Goal: Transaction & Acquisition: Purchase product/service

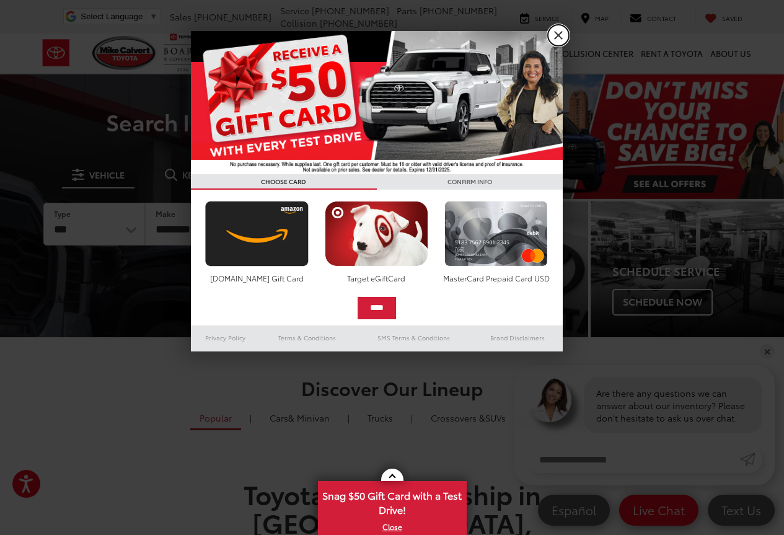
click at [560, 34] on link "X" at bounding box center [558, 35] width 21 height 21
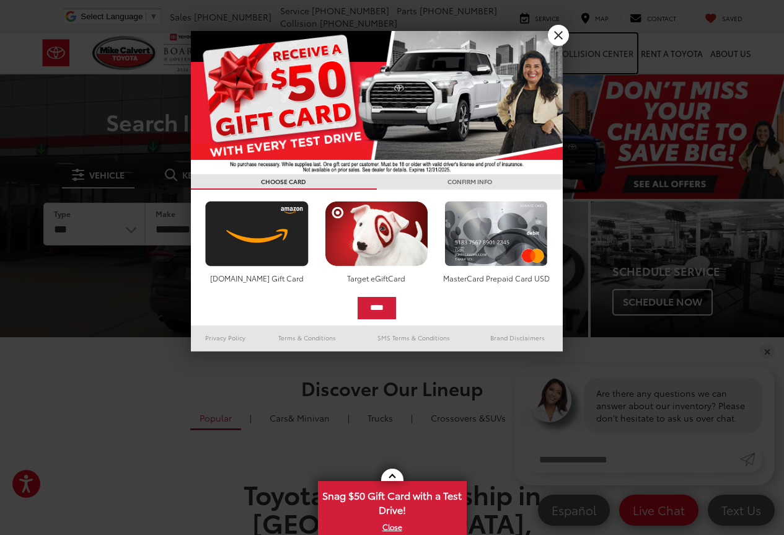
click at [560, 34] on link "Collision Center" at bounding box center [595, 53] width 84 height 40
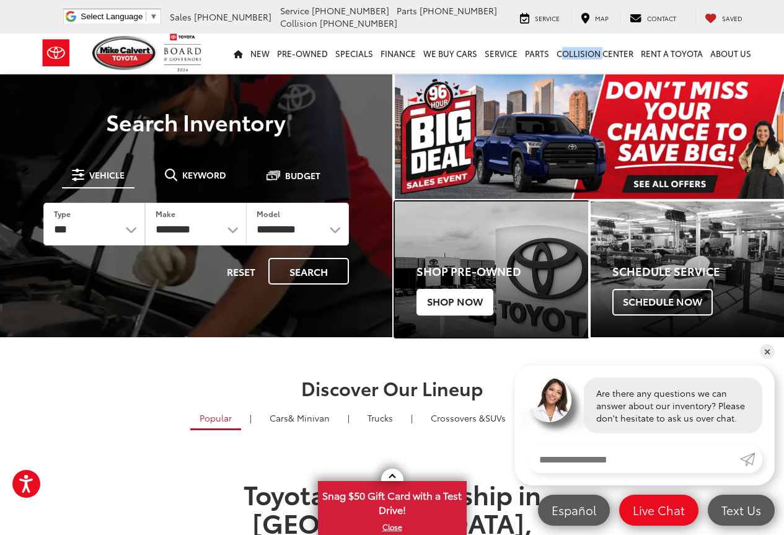
click at [451, 303] on span "Shop Now" at bounding box center [455, 302] width 77 height 26
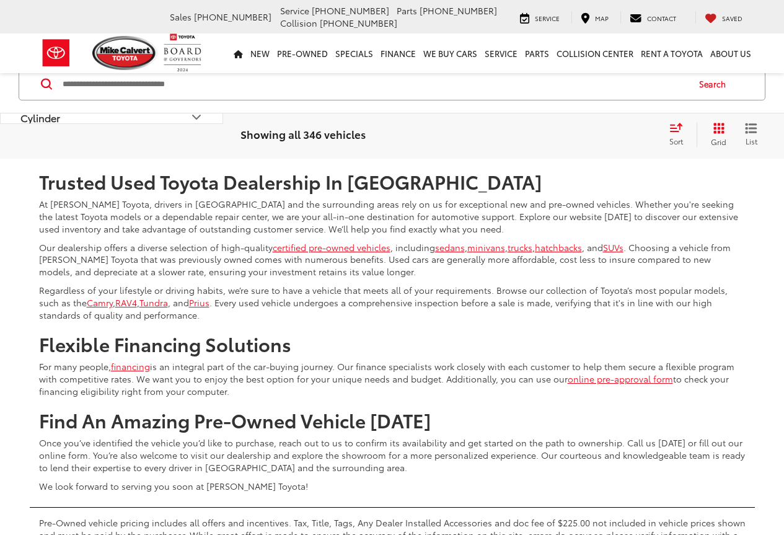
scroll to position [4960, 0]
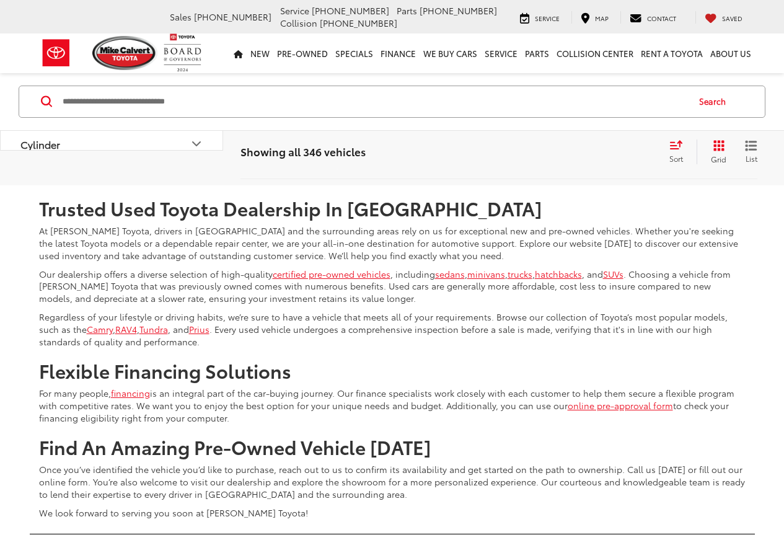
click at [536, 160] on link "2" at bounding box center [545, 149] width 19 height 22
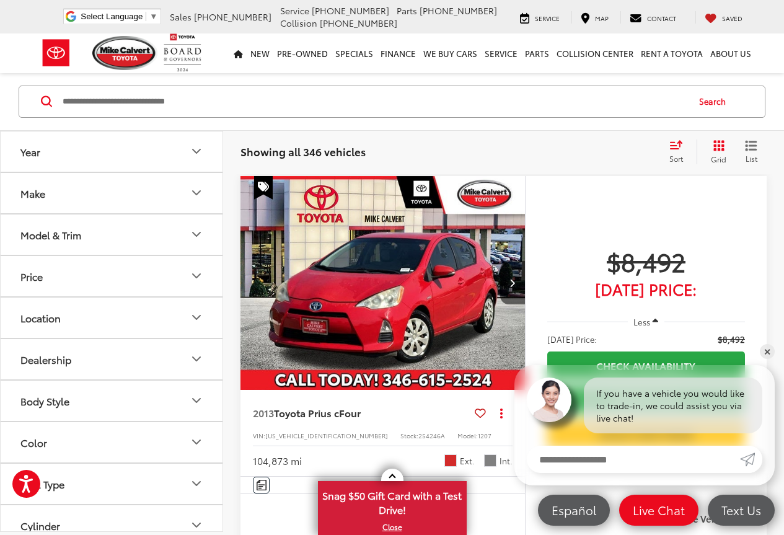
scroll to position [221, 0]
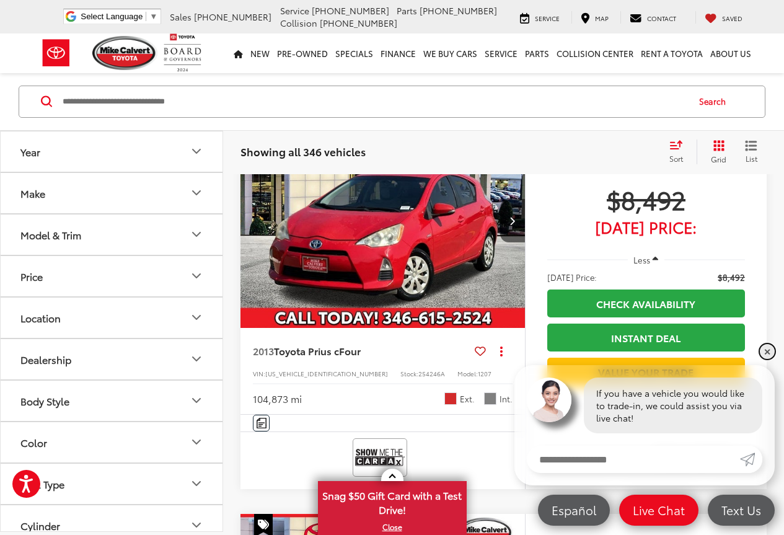
click at [766, 353] on link "✕" at bounding box center [767, 351] width 15 height 15
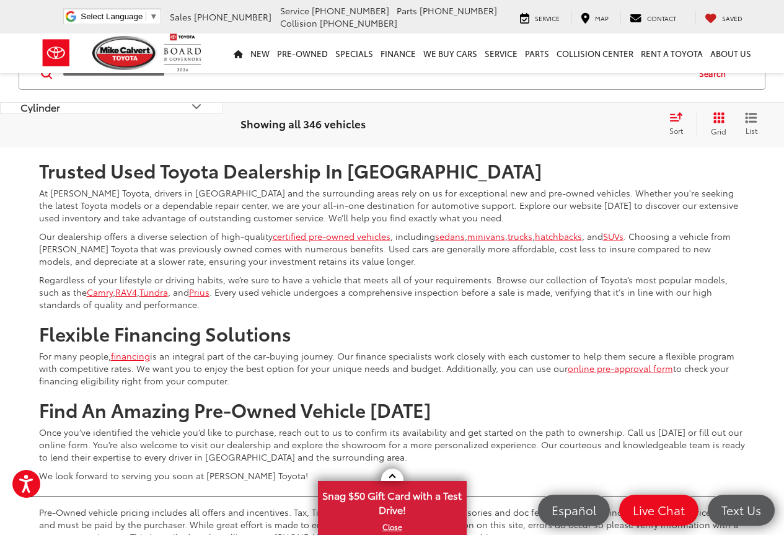
scroll to position [5181, 0]
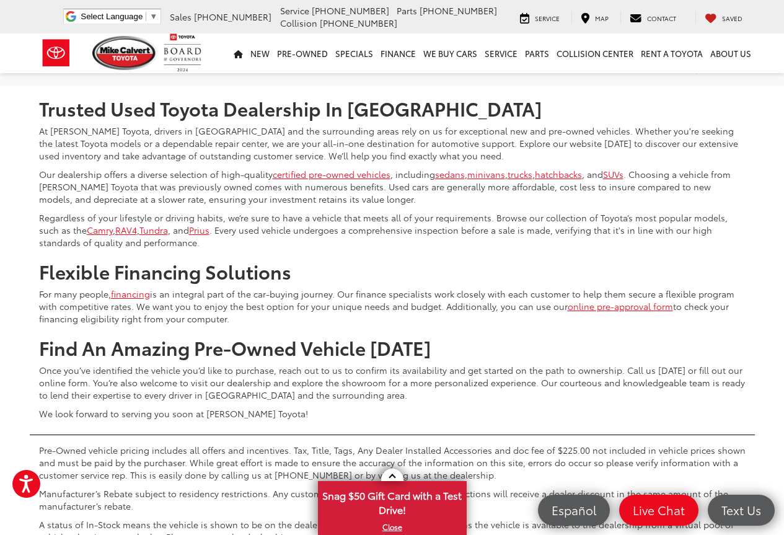
scroll to position [5181, 0]
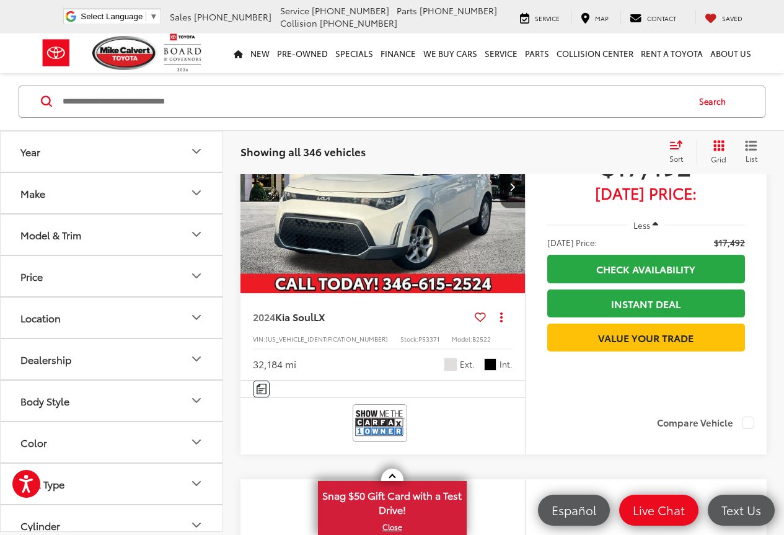
scroll to position [593, 0]
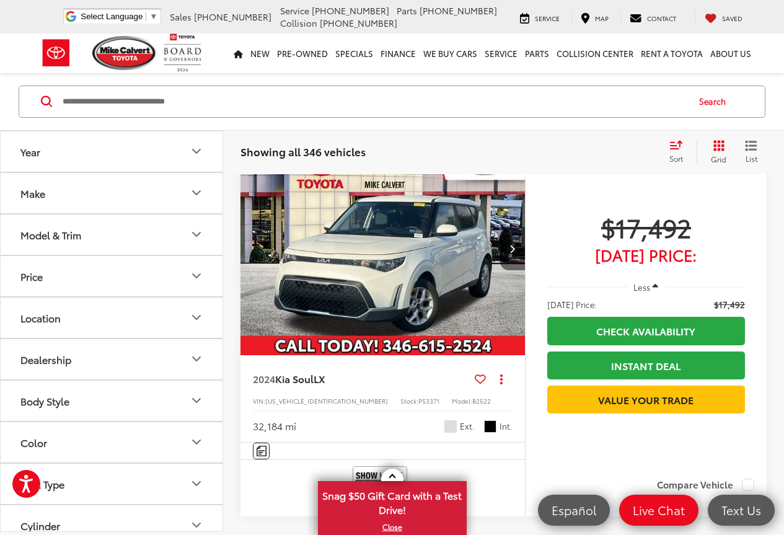
click at [512, 253] on icon "Next image" at bounding box center [513, 248] width 6 height 9
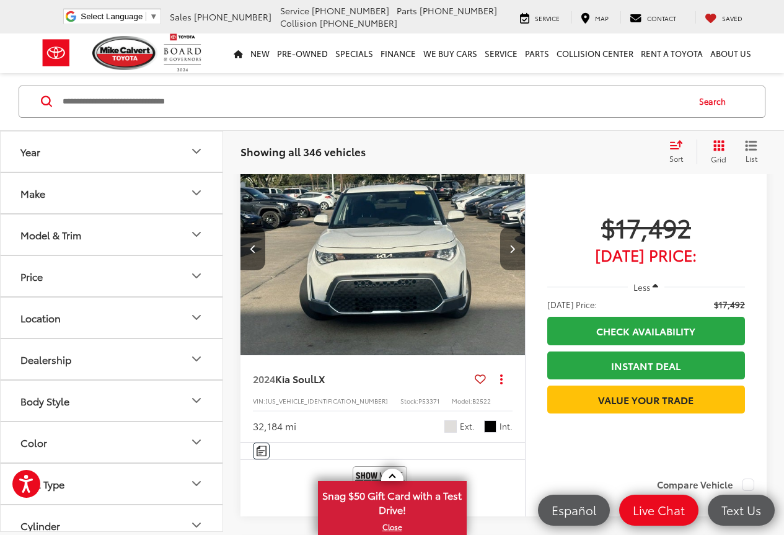
click at [512, 253] on icon "Next image" at bounding box center [513, 248] width 6 height 9
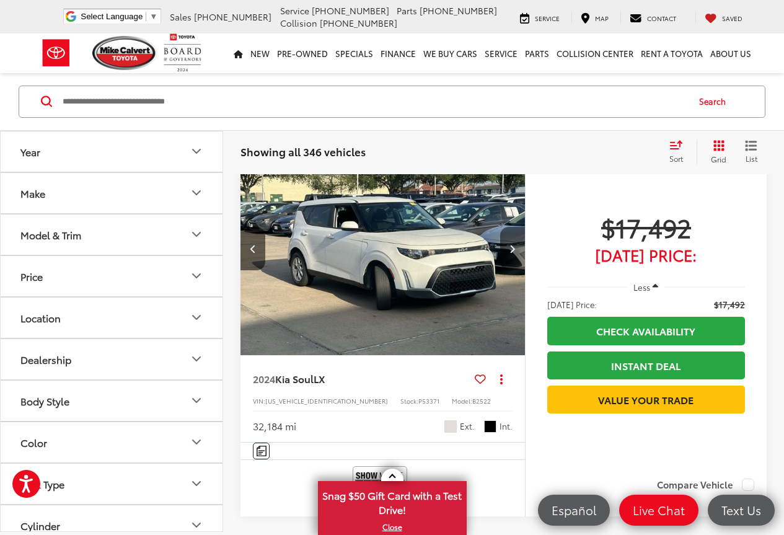
click at [512, 253] on icon "Next image" at bounding box center [513, 248] width 6 height 9
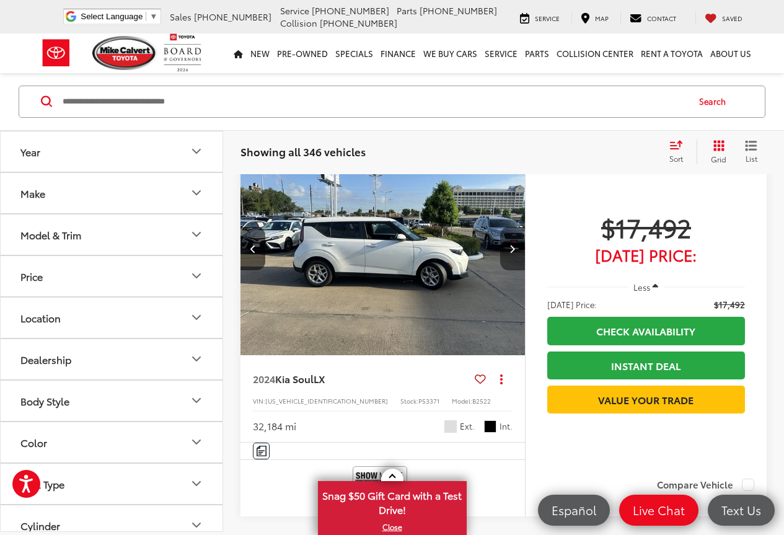
click at [512, 253] on icon "Next image" at bounding box center [513, 248] width 6 height 9
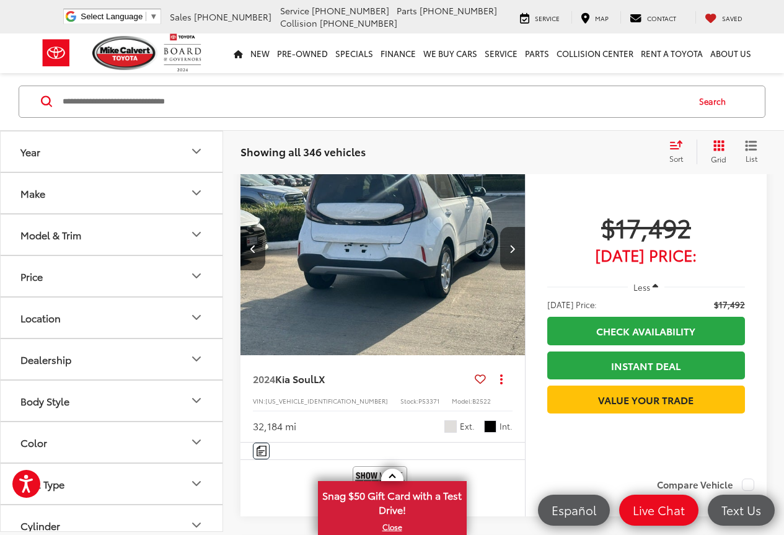
click at [512, 253] on icon "Next image" at bounding box center [513, 248] width 6 height 9
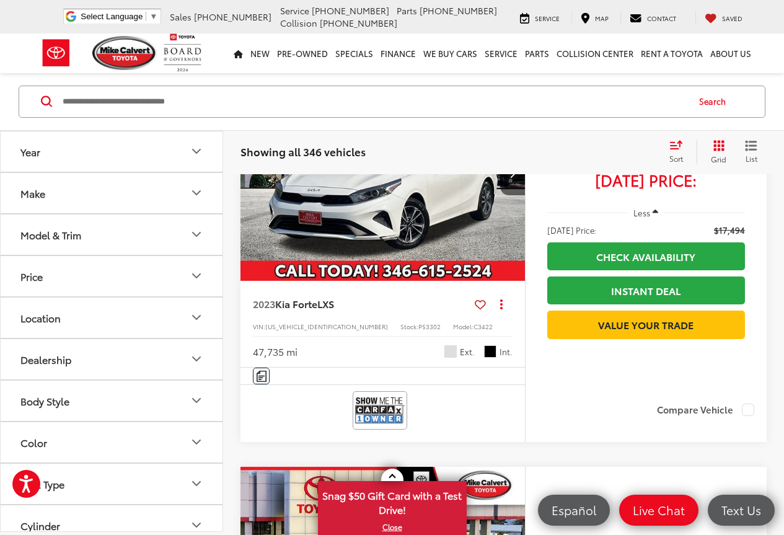
scroll to position [2329, 0]
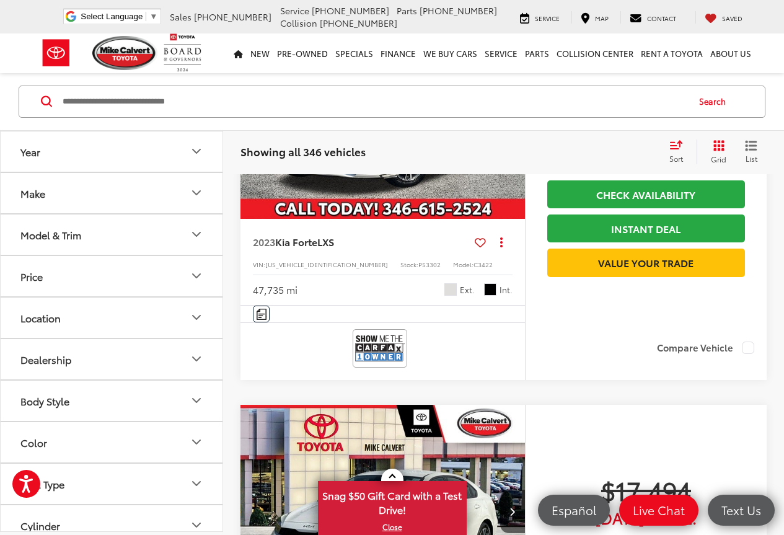
click at [511, 116] on icon "Next image" at bounding box center [513, 111] width 6 height 9
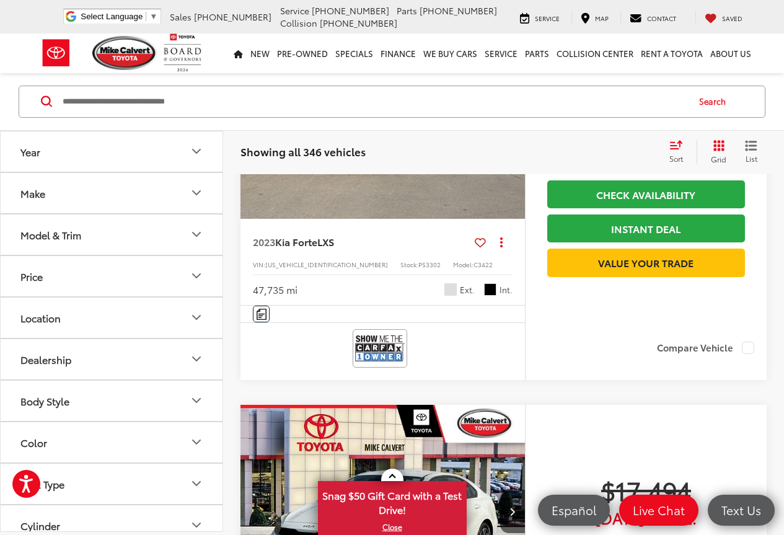
click at [511, 116] on icon "Next image" at bounding box center [513, 111] width 6 height 9
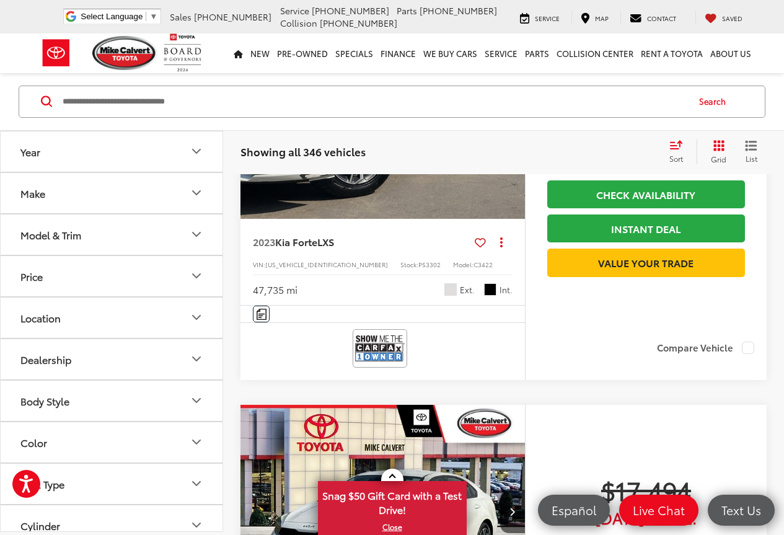
click at [511, 116] on icon "Next image" at bounding box center [513, 111] width 6 height 9
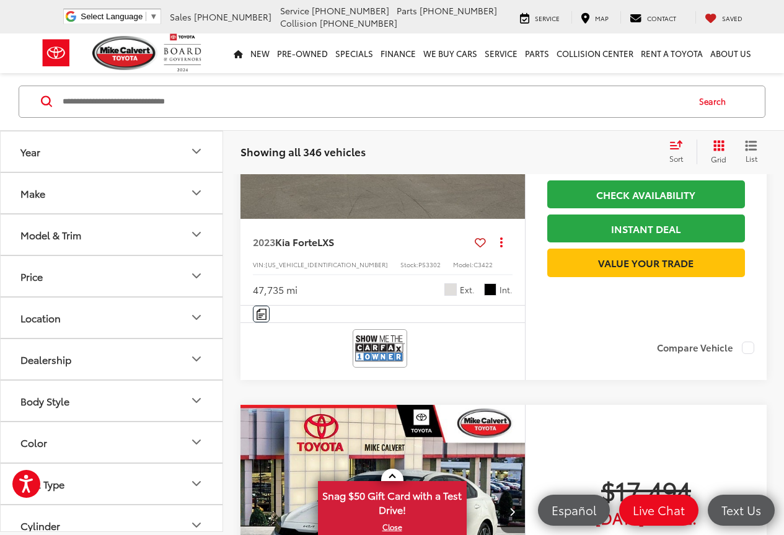
click at [511, 116] on icon "Next image" at bounding box center [513, 111] width 6 height 9
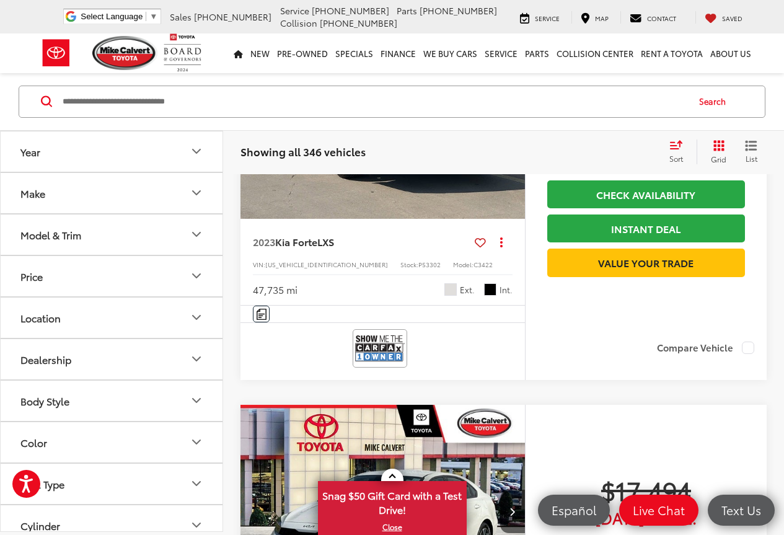
click at [511, 116] on icon "Next image" at bounding box center [513, 111] width 6 height 9
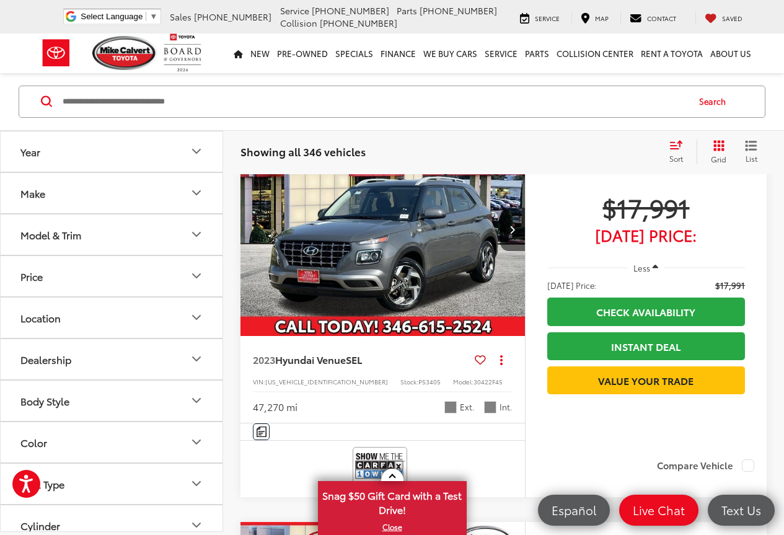
scroll to position [3135, 0]
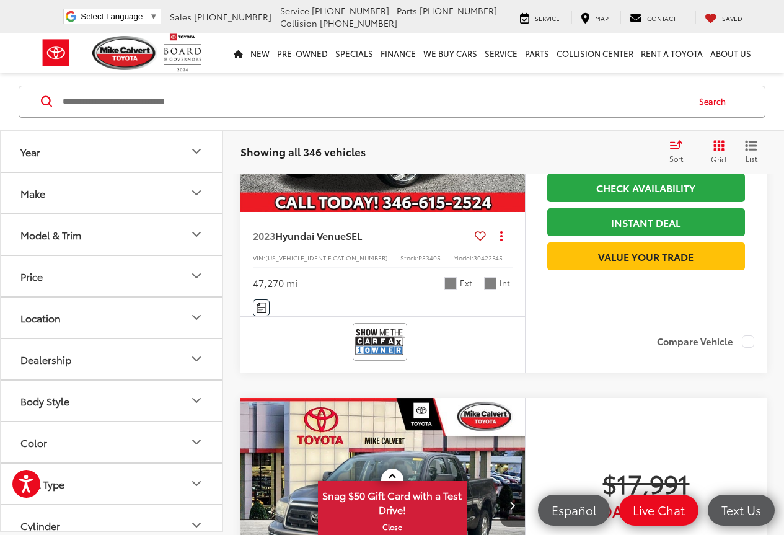
click at [513, 110] on icon "Next image" at bounding box center [513, 105] width 6 height 9
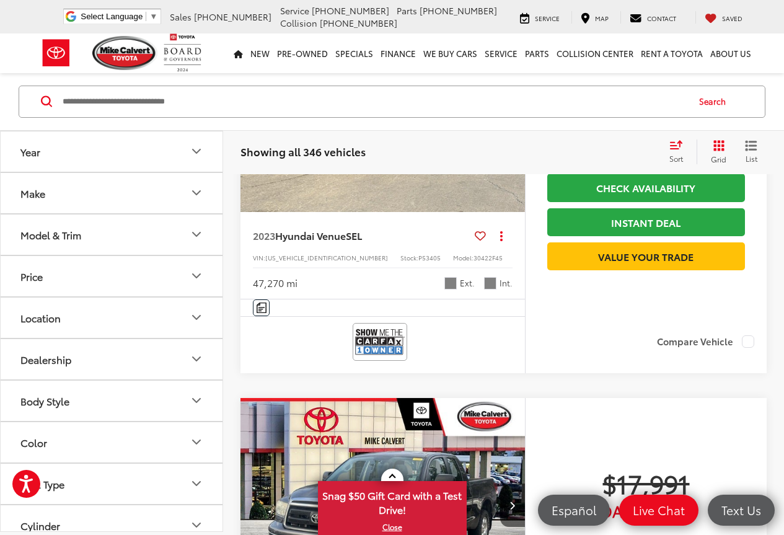
click at [513, 110] on icon "Next image" at bounding box center [513, 105] width 6 height 9
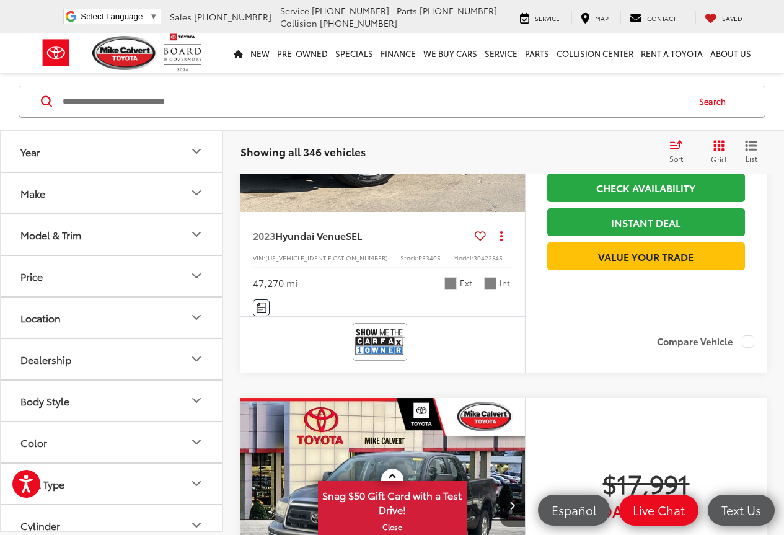
click at [513, 110] on icon "Next image" at bounding box center [513, 105] width 6 height 9
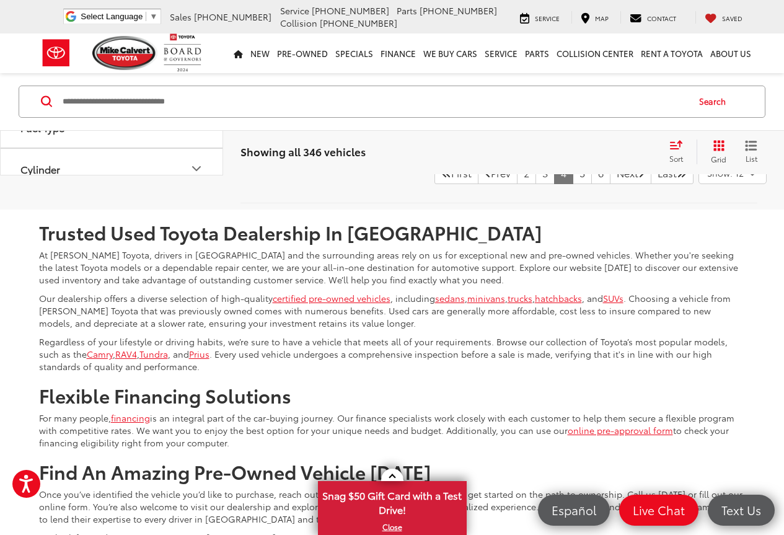
scroll to position [5119, 0]
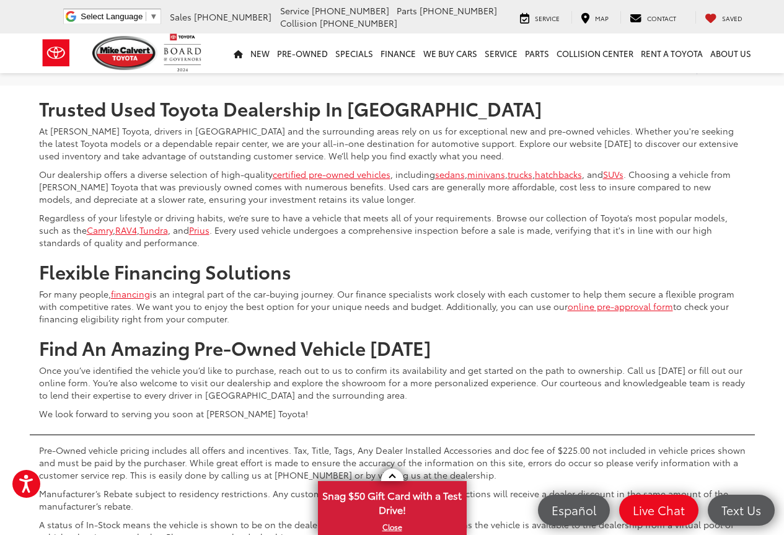
click at [573, 60] on link "5" at bounding box center [582, 49] width 19 height 22
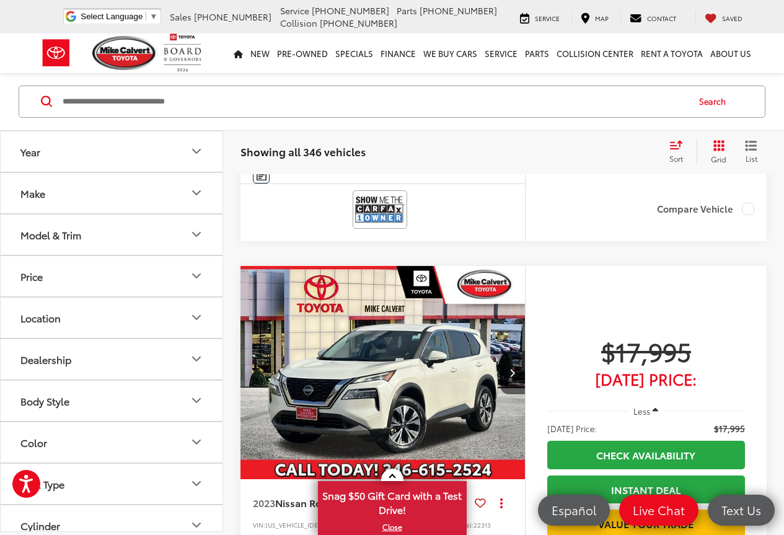
scroll to position [593, 0]
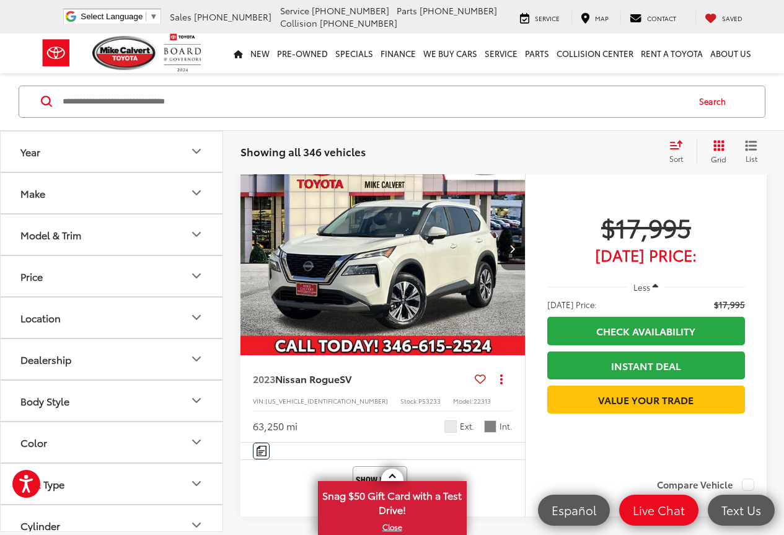
click at [513, 268] on button "Next image" at bounding box center [512, 248] width 25 height 43
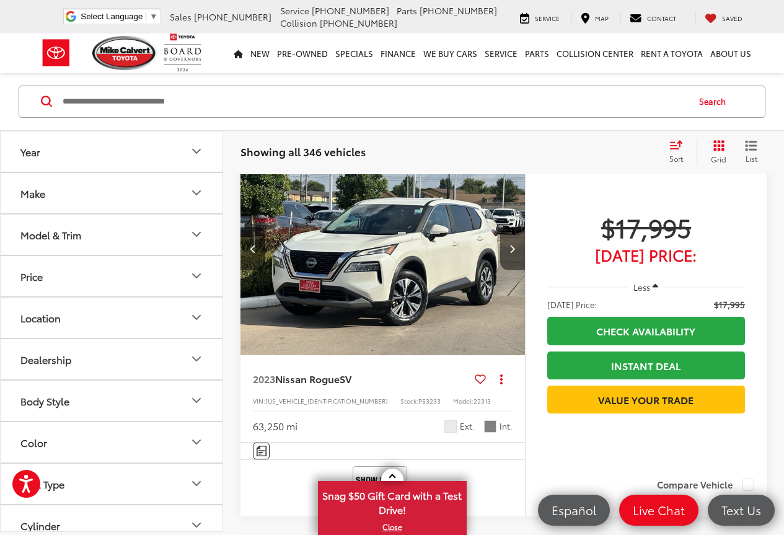
click at [513, 253] on icon "Next image" at bounding box center [513, 248] width 6 height 9
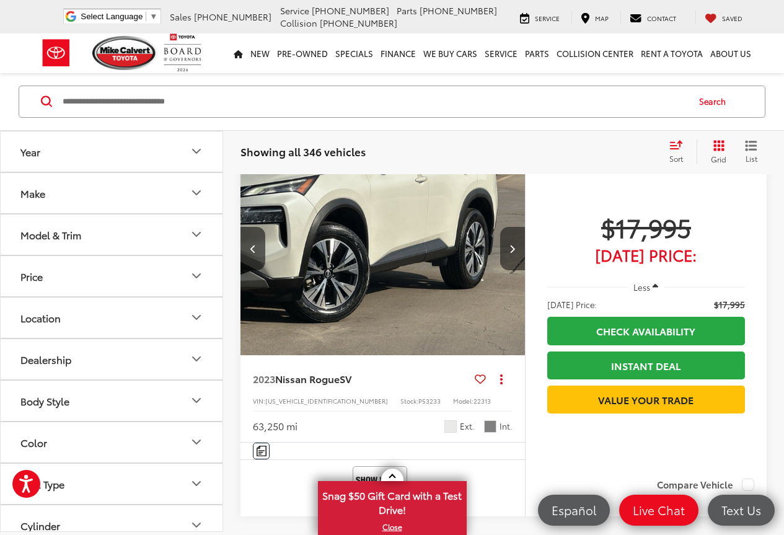
click at [513, 253] on icon "Next image" at bounding box center [513, 248] width 6 height 9
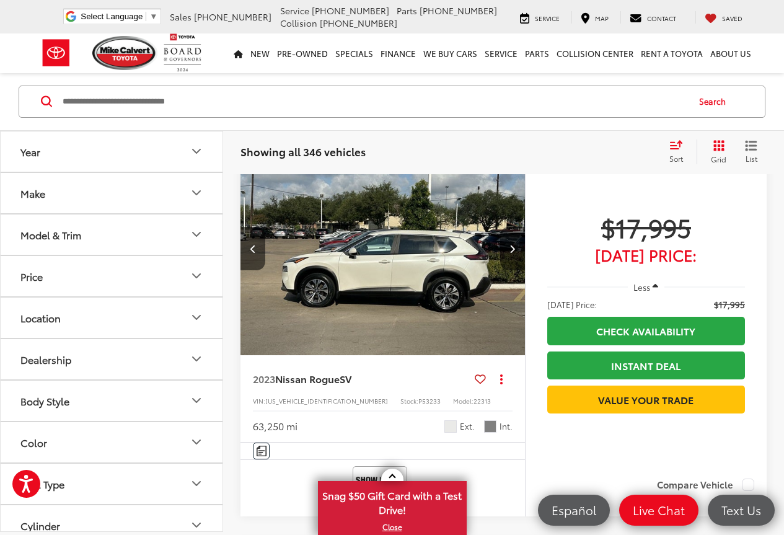
click at [513, 253] on icon "Next image" at bounding box center [513, 248] width 6 height 9
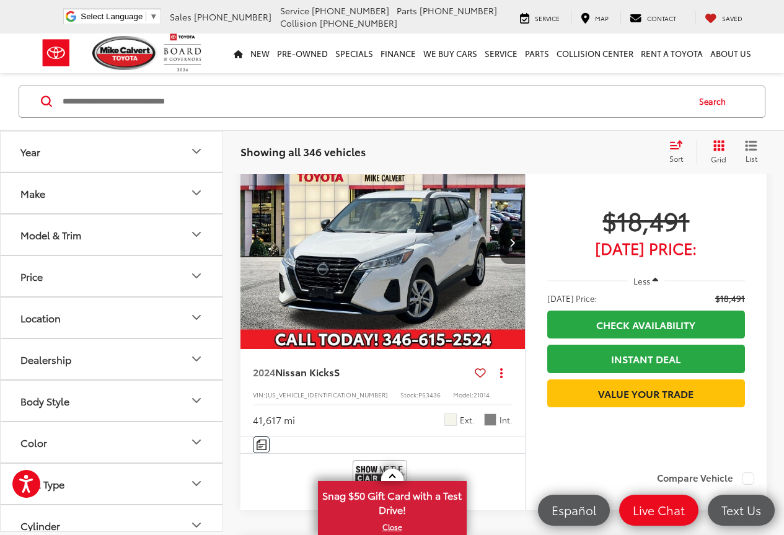
scroll to position [1461, 0]
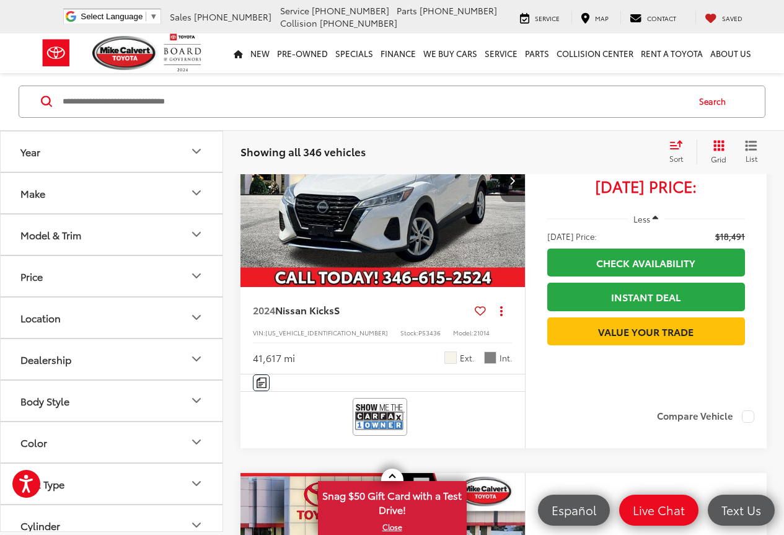
click at [512, 185] on icon "Next image" at bounding box center [513, 180] width 6 height 9
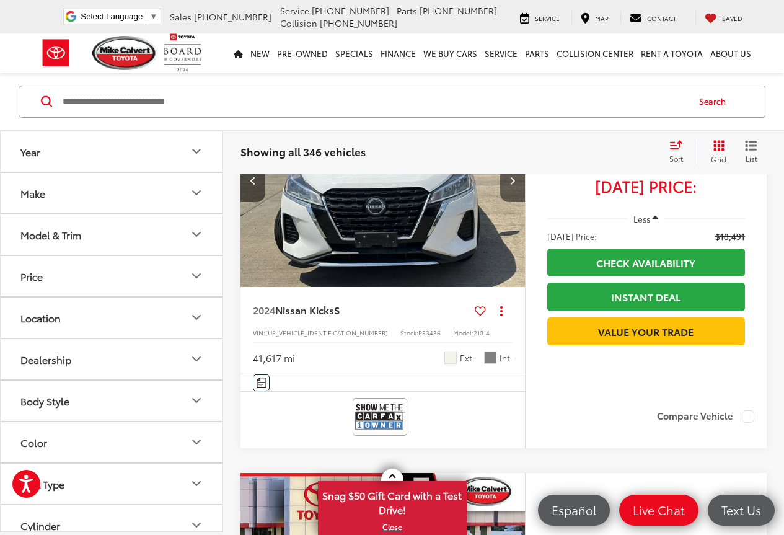
click at [512, 185] on icon "Next image" at bounding box center [513, 180] width 6 height 9
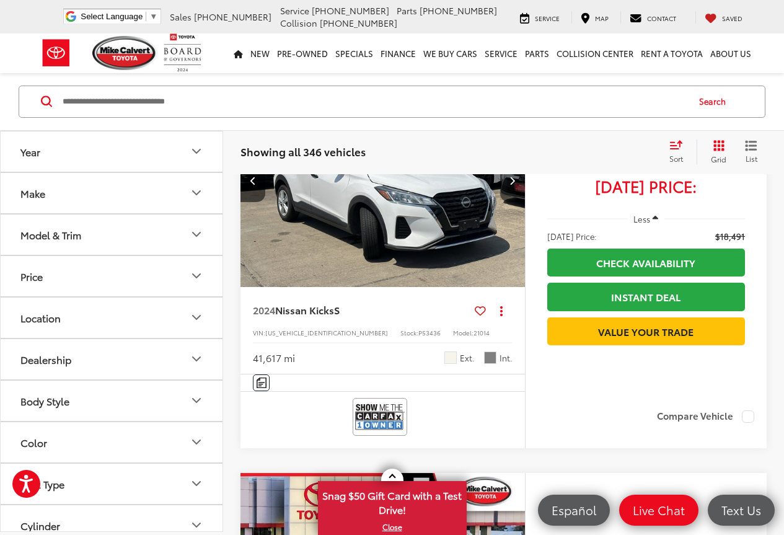
click at [513, 185] on icon "Next image" at bounding box center [513, 180] width 6 height 9
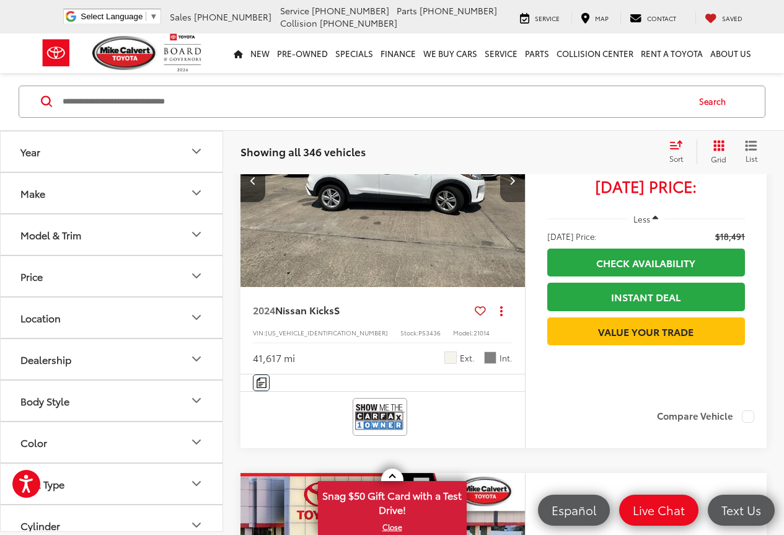
click at [513, 202] on button "Next image" at bounding box center [512, 180] width 25 height 43
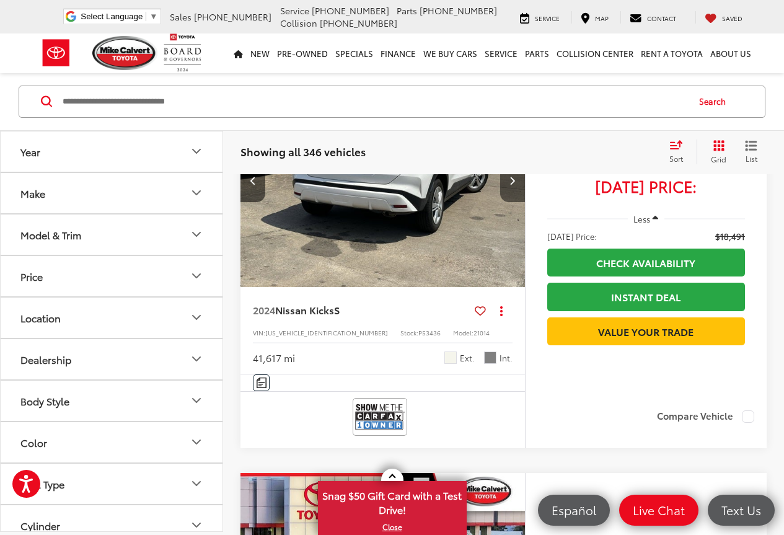
click at [513, 202] on button "Next image" at bounding box center [512, 180] width 25 height 43
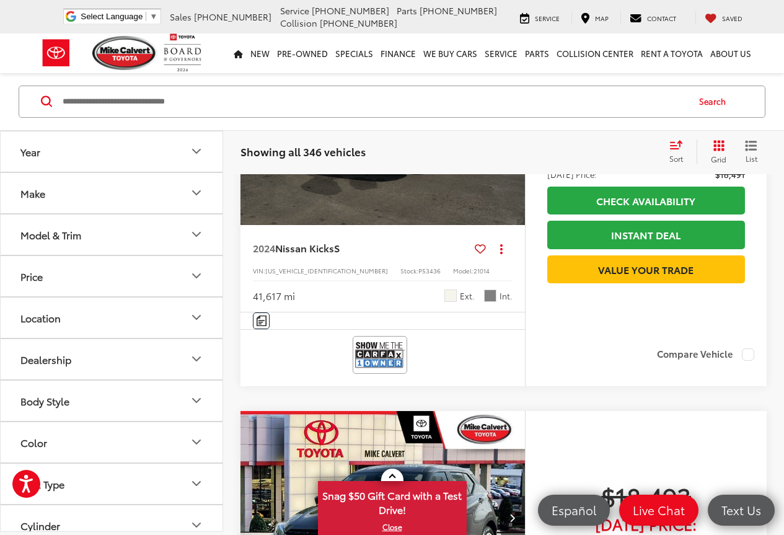
scroll to position [1585, 0]
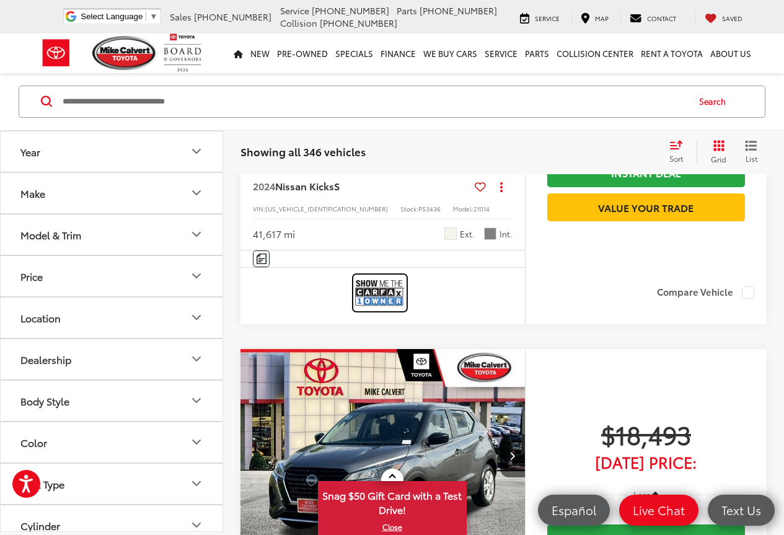
click at [380, 309] on img at bounding box center [380, 293] width 50 height 33
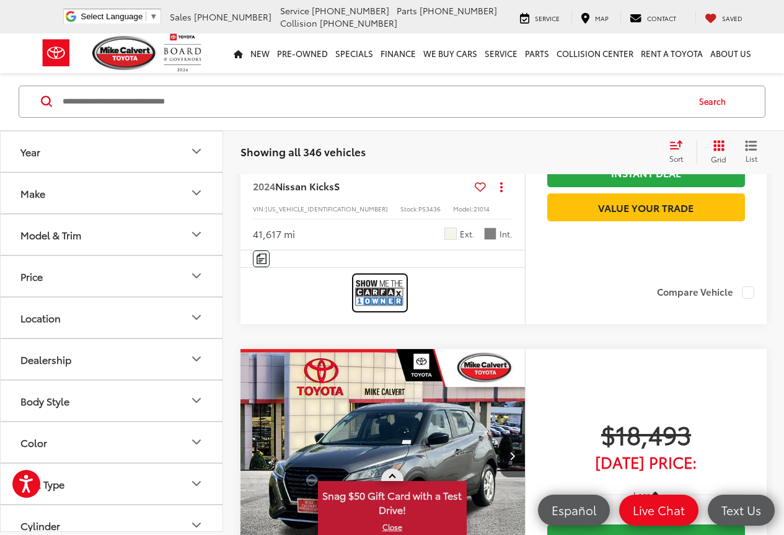
scroll to position [1647, 0]
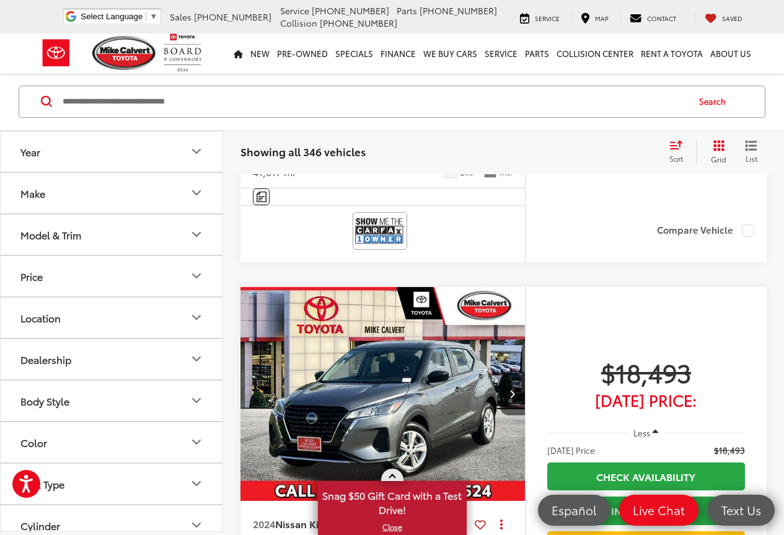
click at [394, 498] on span "Snag $50 Gift Card with a Test Drive!" at bounding box center [392, 501] width 146 height 38
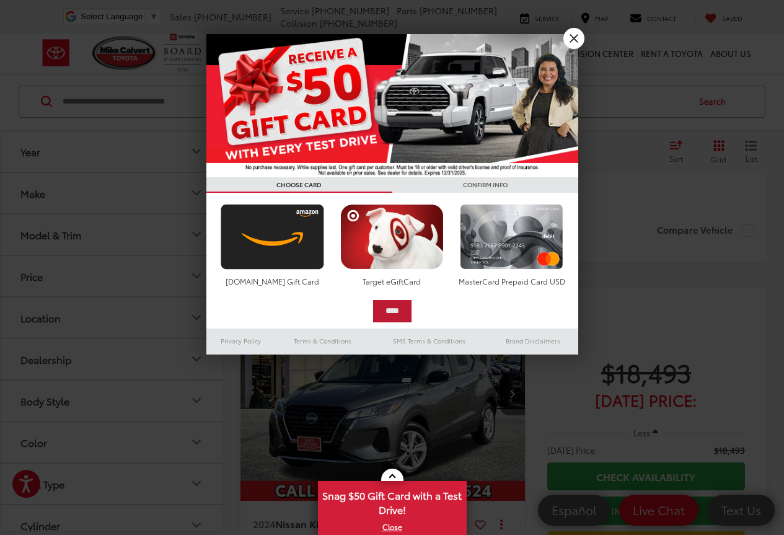
click at [391, 314] on input "****" at bounding box center [392, 311] width 38 height 22
click at [571, 37] on link "X" at bounding box center [574, 38] width 21 height 21
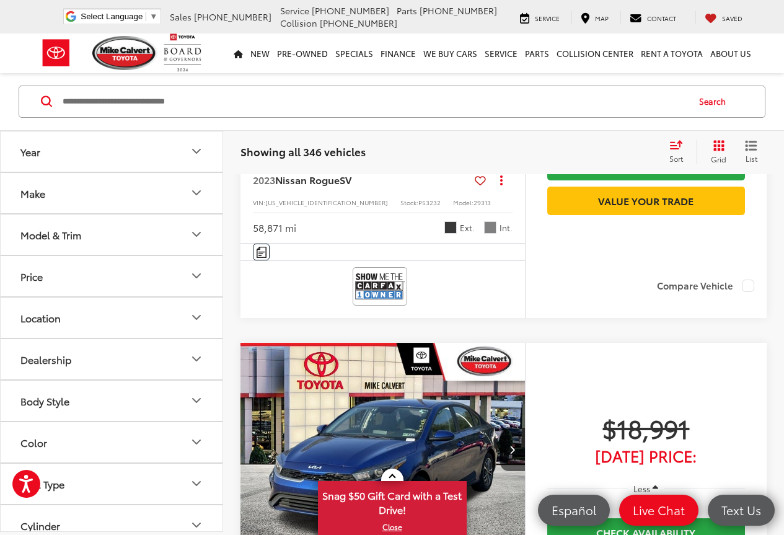
scroll to position [2453, 0]
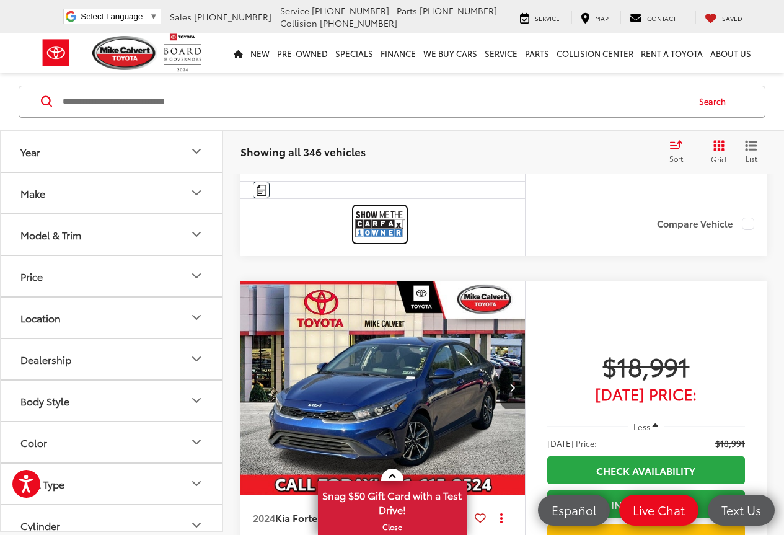
click at [385, 241] on img at bounding box center [380, 224] width 50 height 33
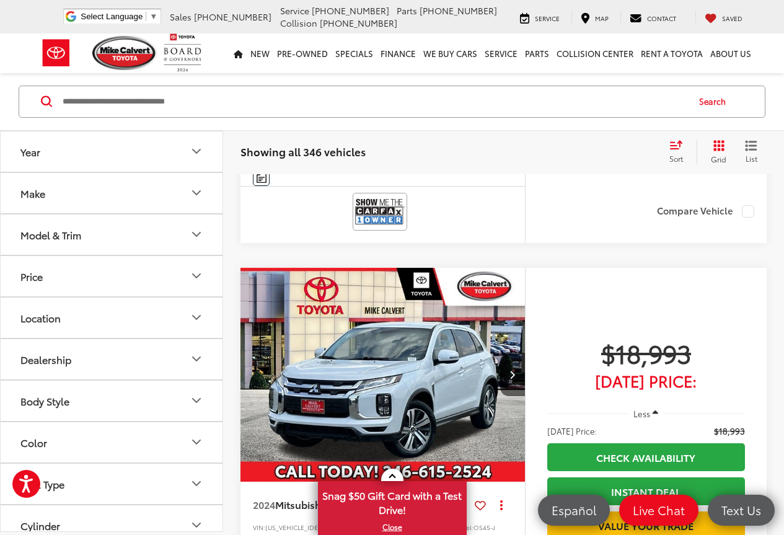
scroll to position [4127, 0]
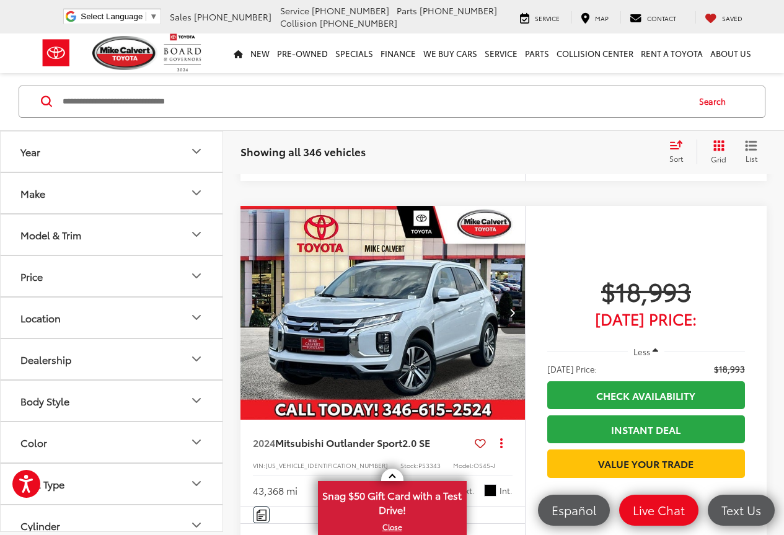
click at [378, 166] on img at bounding box center [380, 149] width 50 height 33
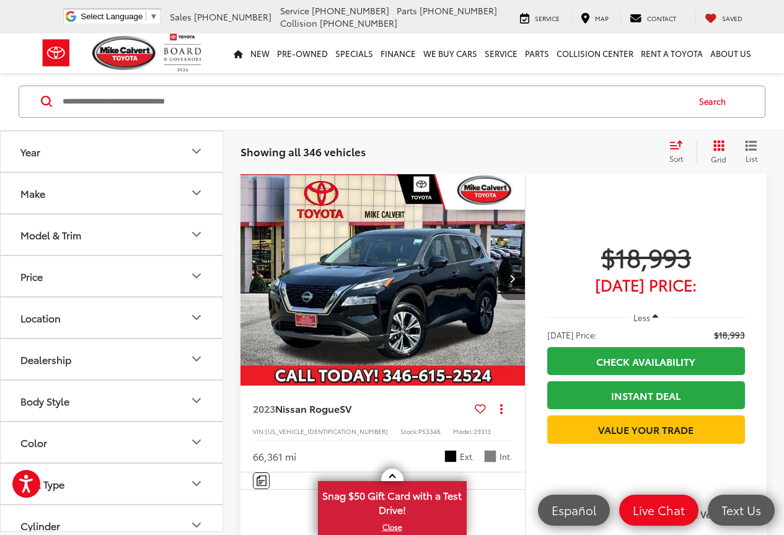
scroll to position [4623, 0]
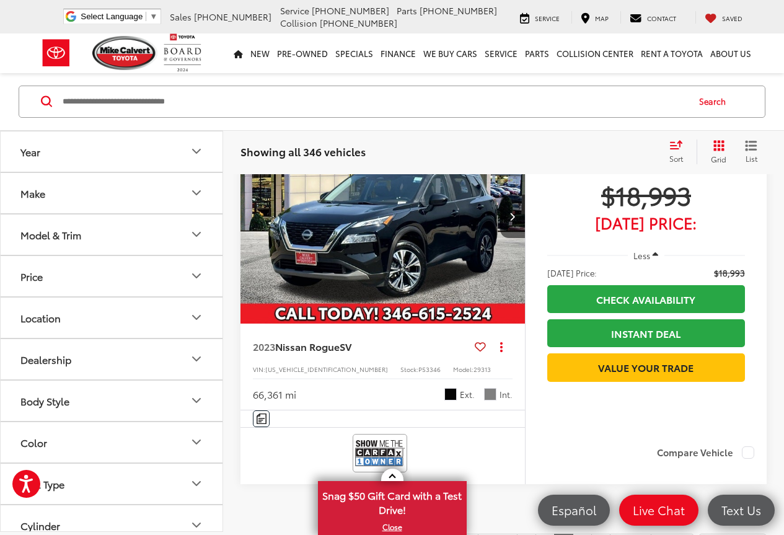
click at [377, 69] on img at bounding box center [380, 53] width 50 height 33
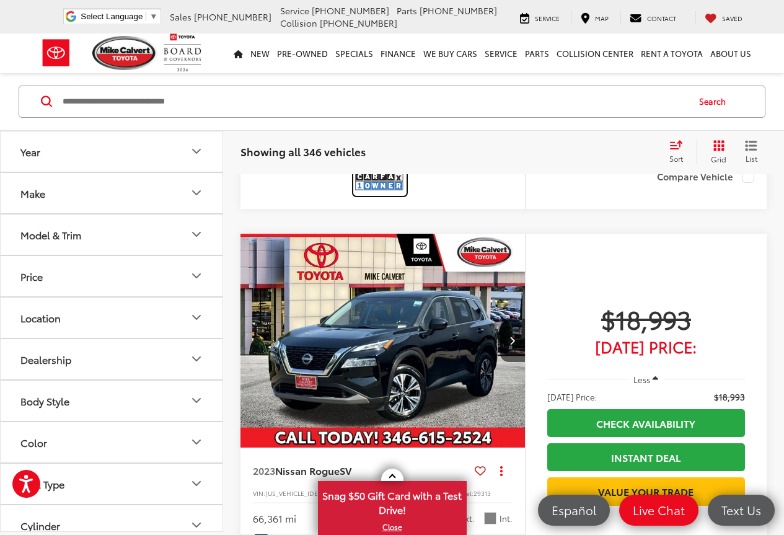
scroll to position [4437, 0]
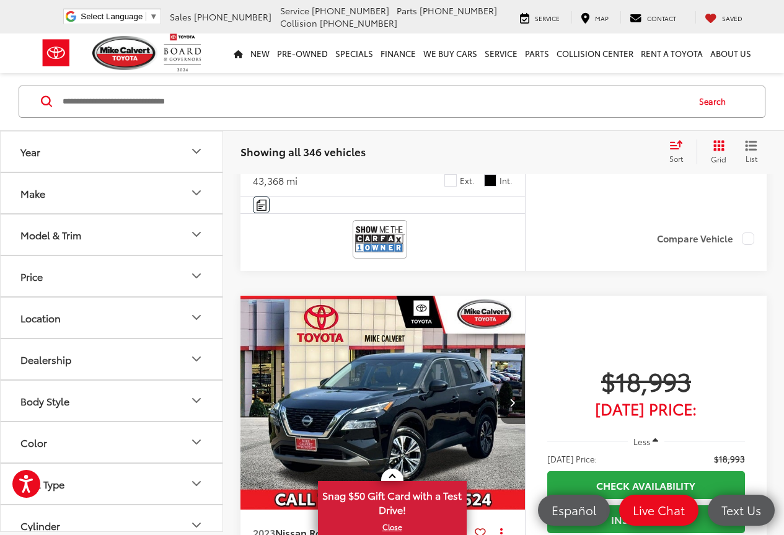
click at [508, 24] on button "Next image" at bounding box center [512, 2] width 25 height 43
click at [513, 7] on icon "Next image" at bounding box center [513, 2] width 6 height 9
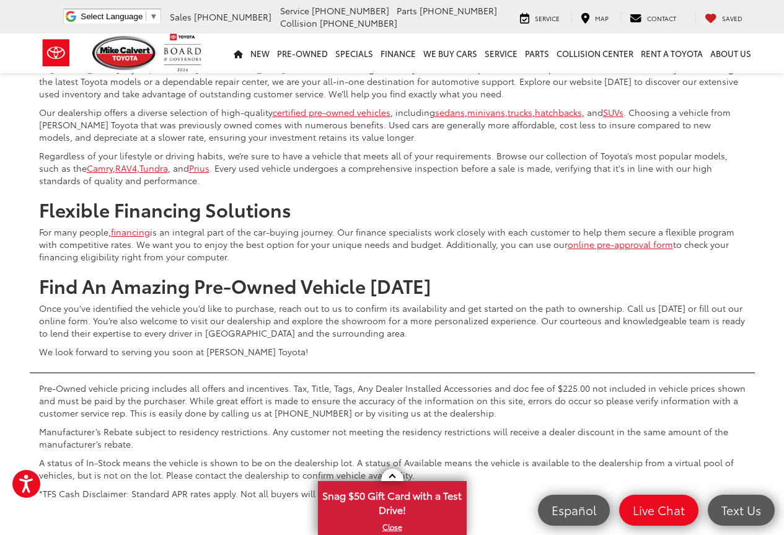
scroll to position [5243, 0]
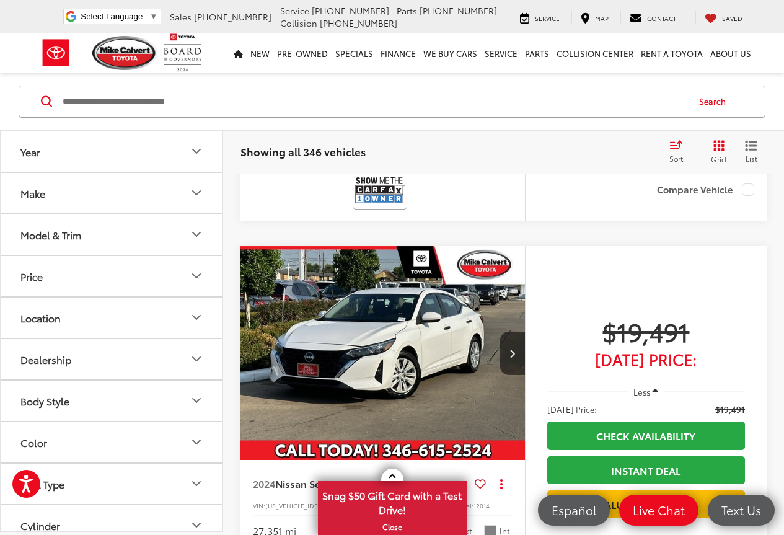
scroll to position [3135, 0]
